Goal: Find specific page/section

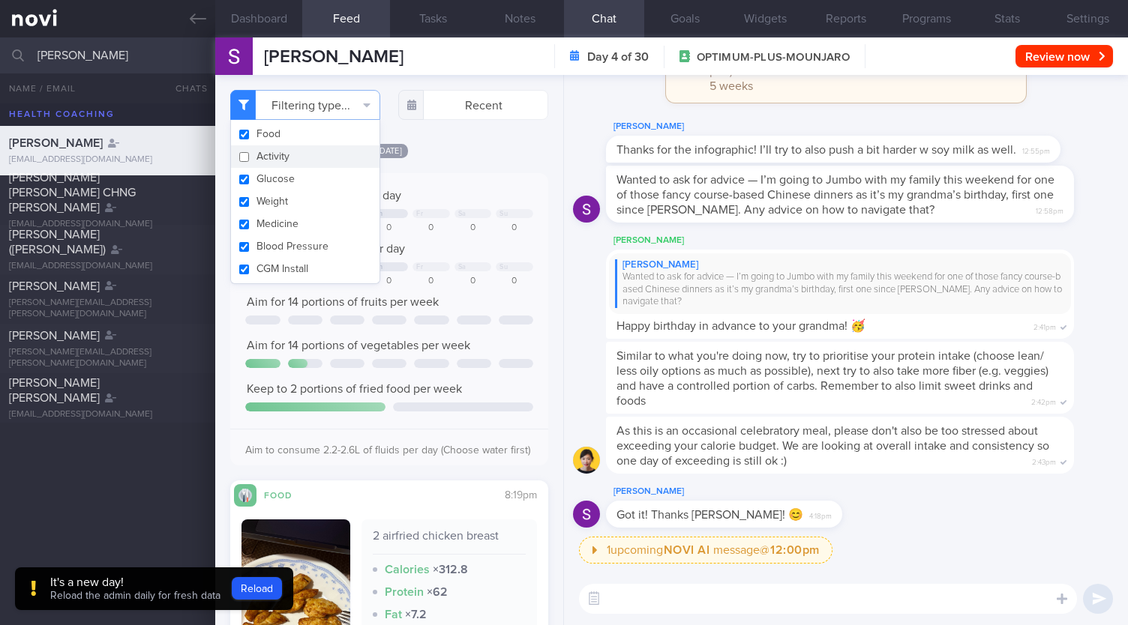
select select "8"
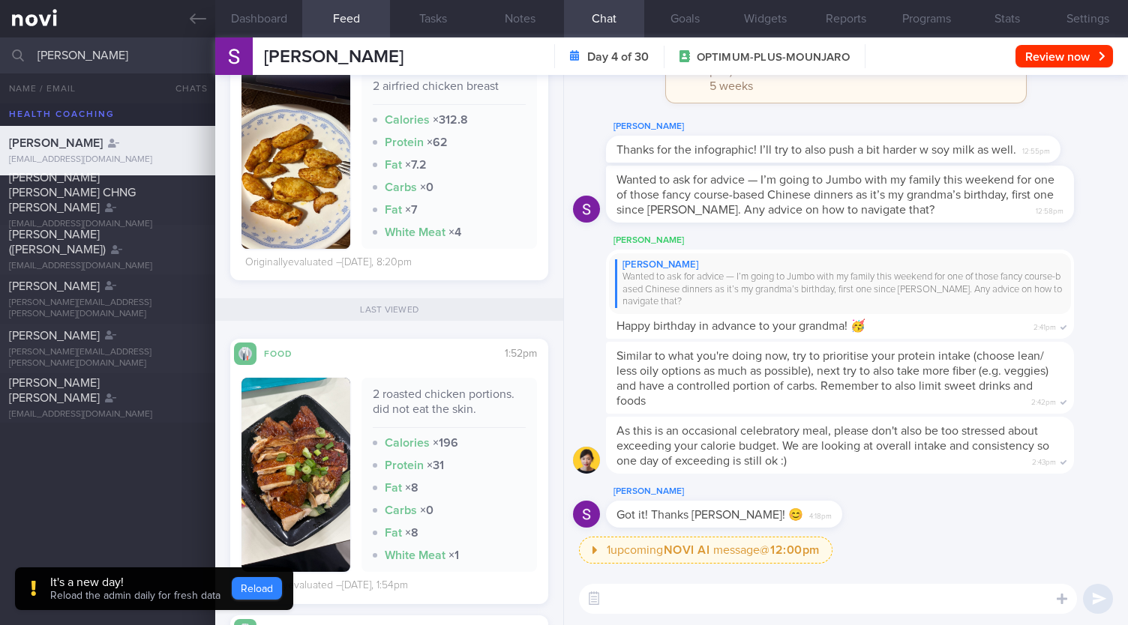
click at [263, 587] on button "Reload" at bounding box center [257, 588] width 50 height 22
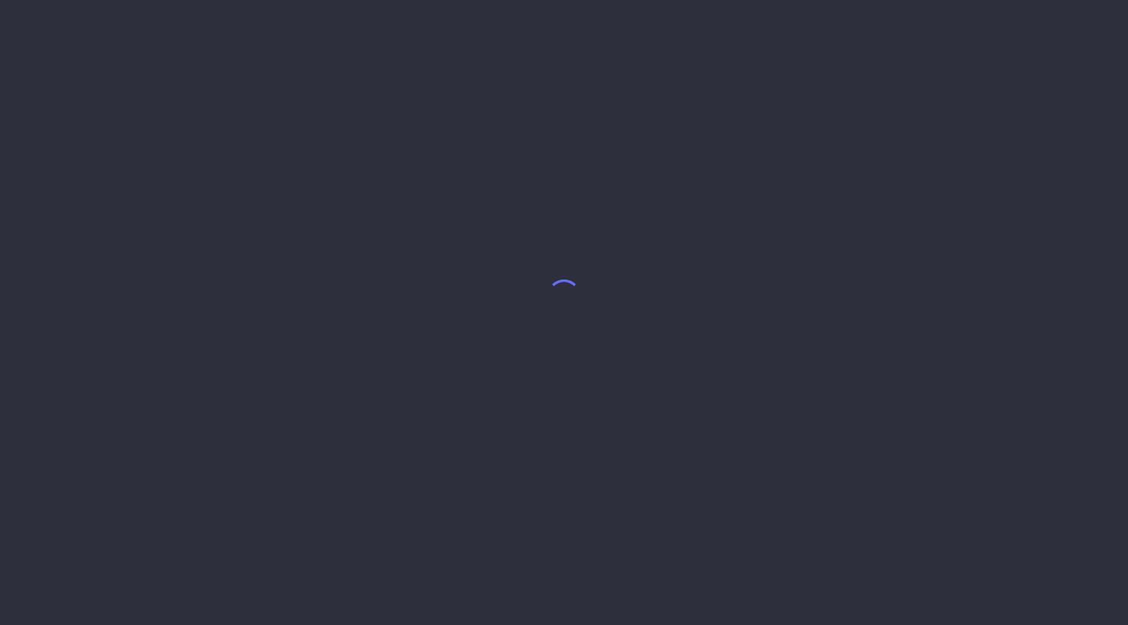
select select "8"
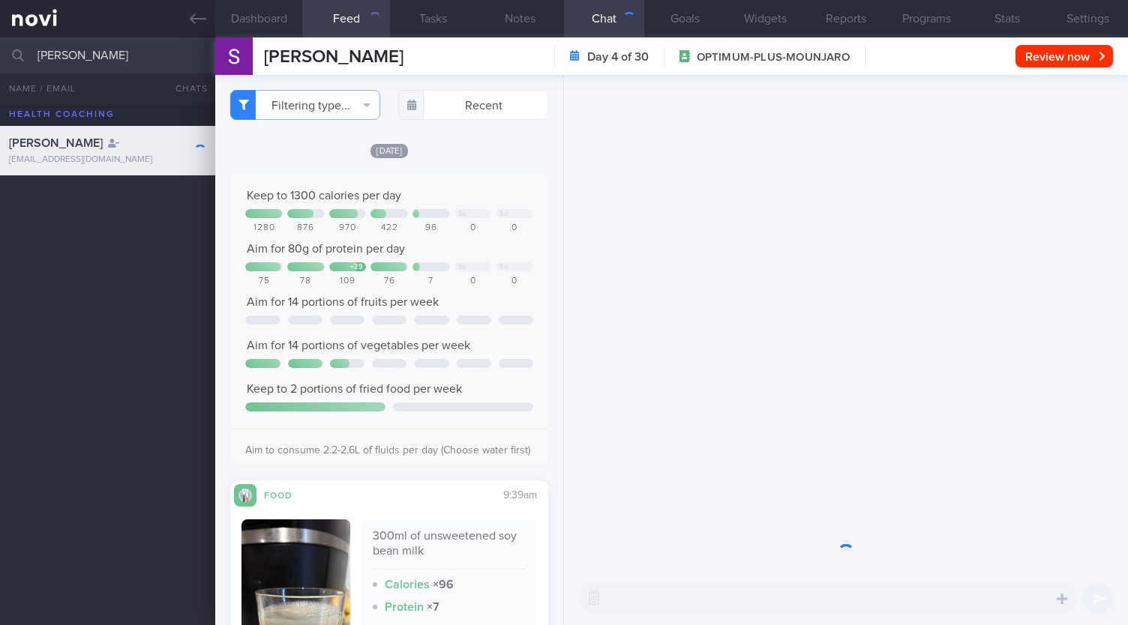
click at [94, 56] on input "[PERSON_NAME]" at bounding box center [564, 55] width 1128 height 36
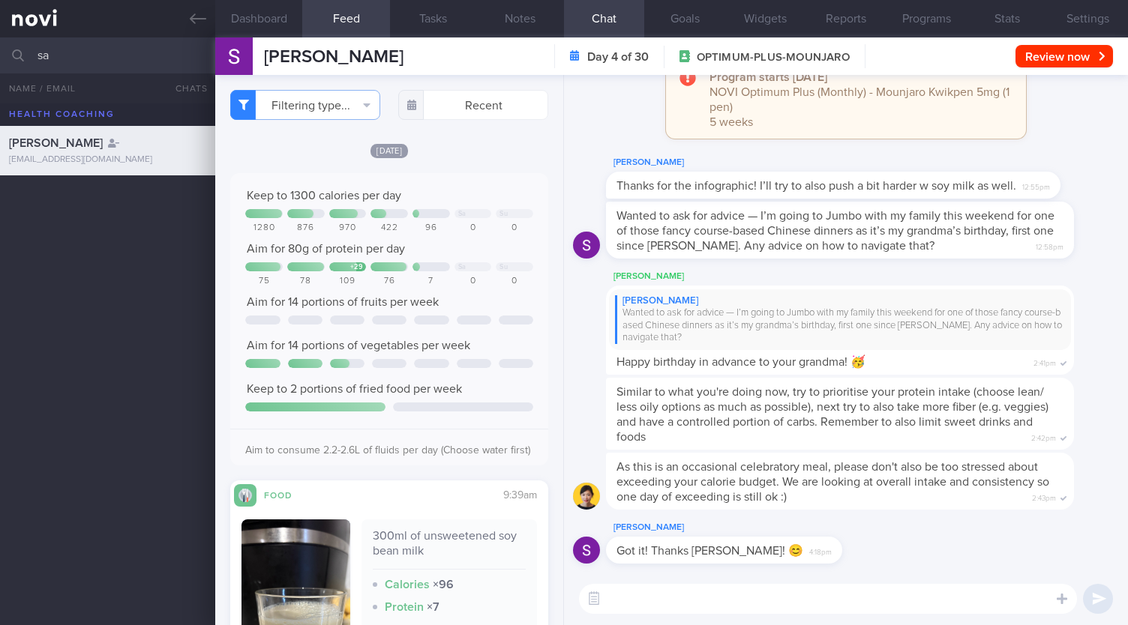
type input "s"
type input "irshah"
click at [105, 189] on icon at bounding box center [110, 192] width 11 height 9
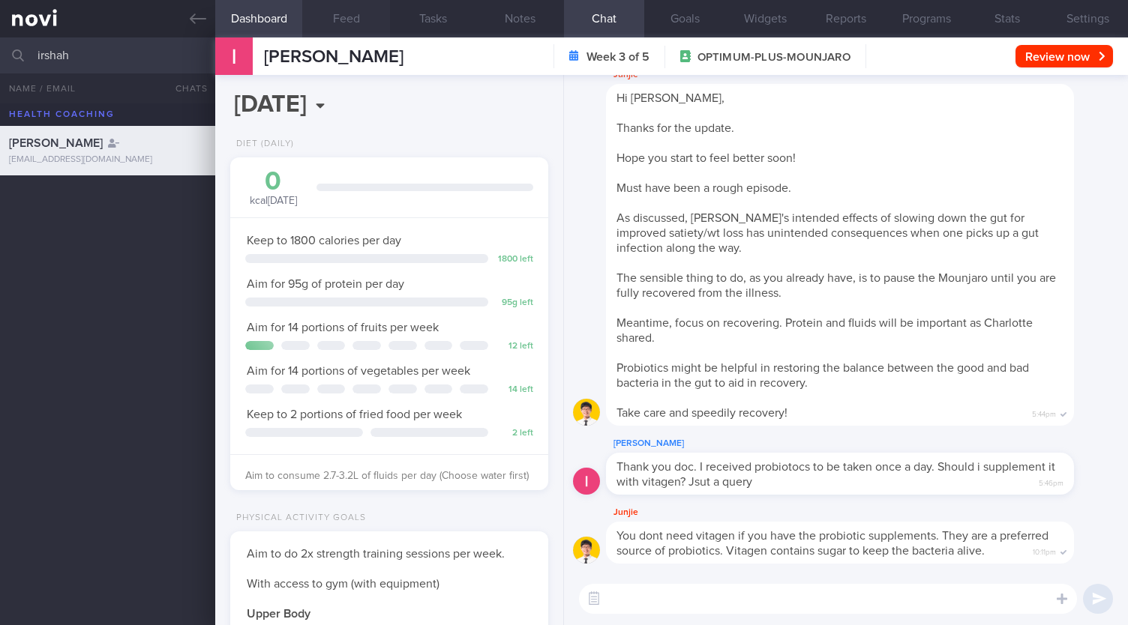
click at [337, 16] on button "Feed" at bounding box center [345, 18] width 87 height 37
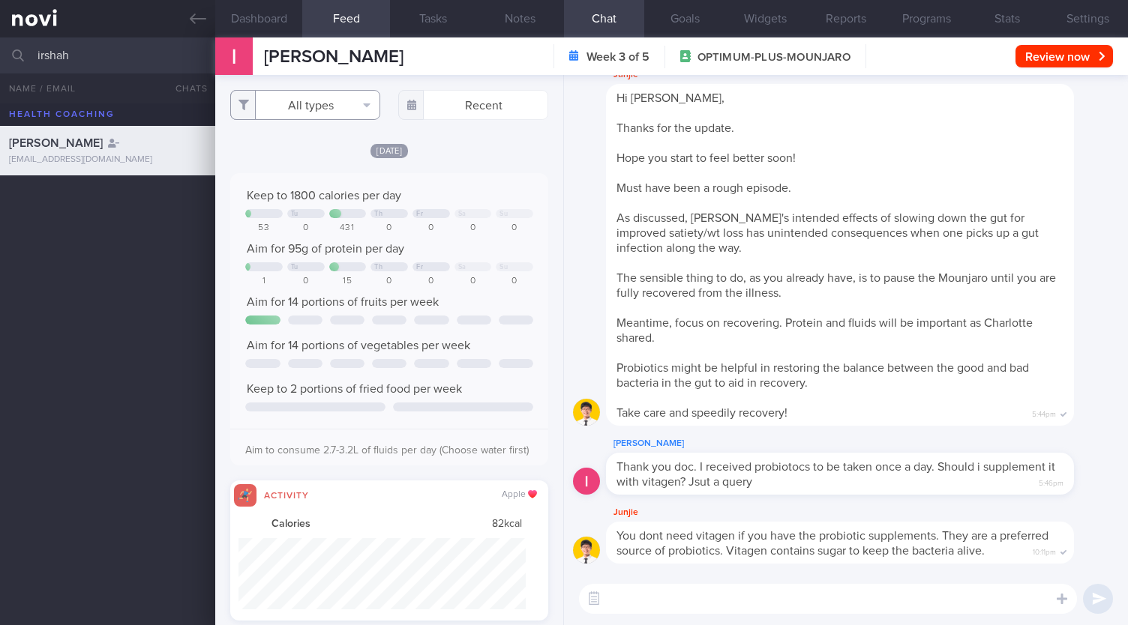
click at [337, 107] on button "All types" at bounding box center [305, 105] width 150 height 30
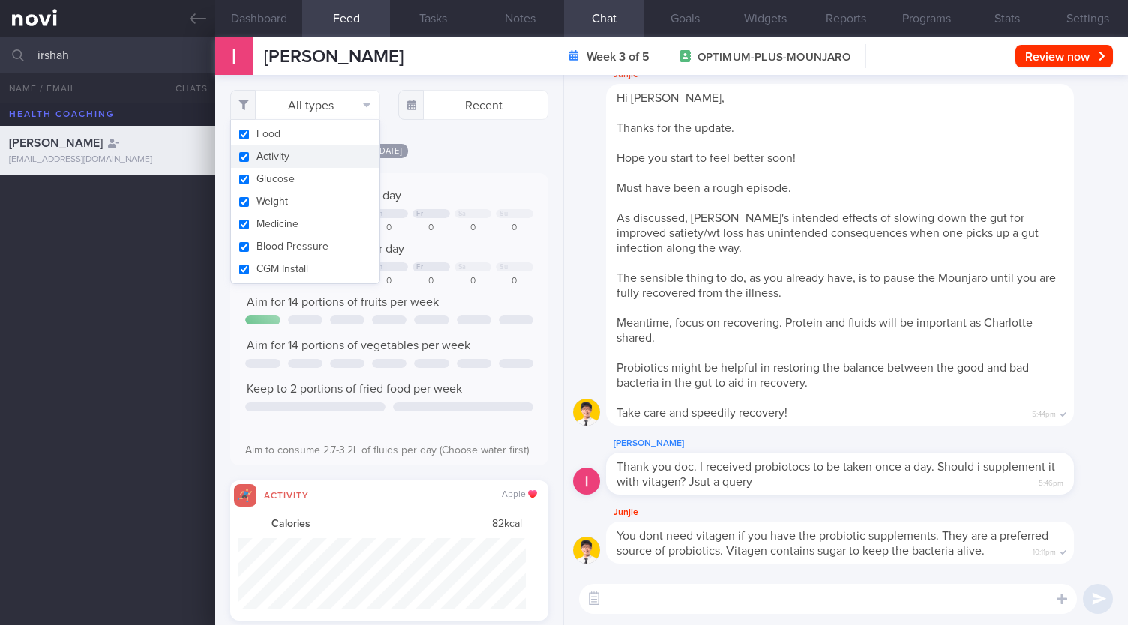
click at [299, 151] on button "Activity" at bounding box center [305, 156] width 148 height 22
checkbox input "false"
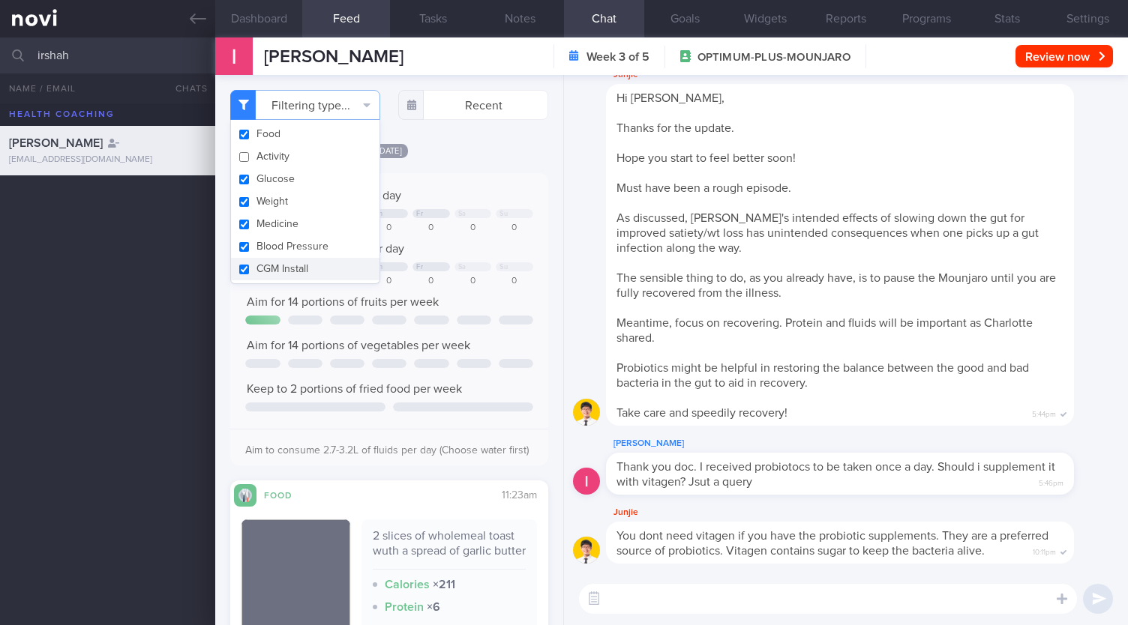
click at [269, 18] on button "Dashboard" at bounding box center [258, 18] width 87 height 37
